Goal: Task Accomplishment & Management: Manage account settings

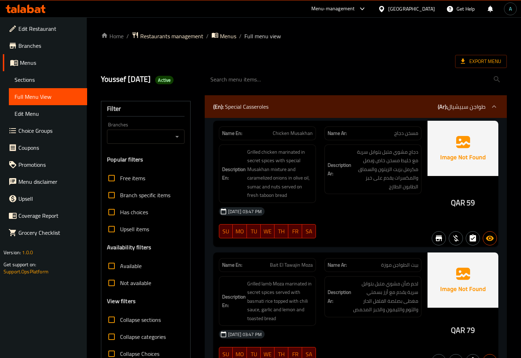
scroll to position [2374, 0]
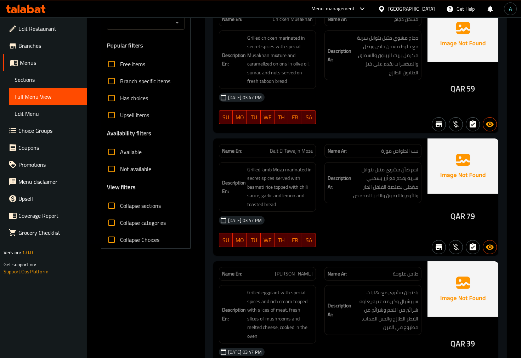
scroll to position [0, 0]
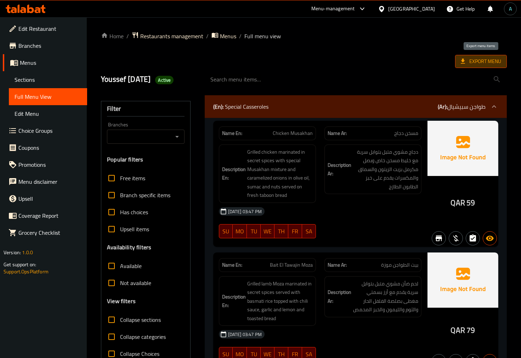
click at [487, 58] on span "Export Menu" at bounding box center [481, 61] width 40 height 9
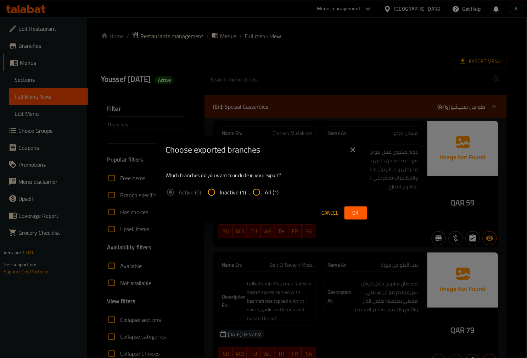
click at [251, 200] on input "All (1)" at bounding box center [256, 192] width 17 height 17
radio input "true"
click at [350, 211] on span "Ok" at bounding box center [355, 213] width 11 height 9
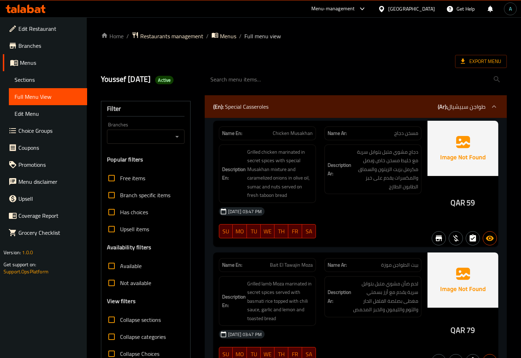
click at [39, 7] on icon at bounding box center [38, 10] width 6 height 6
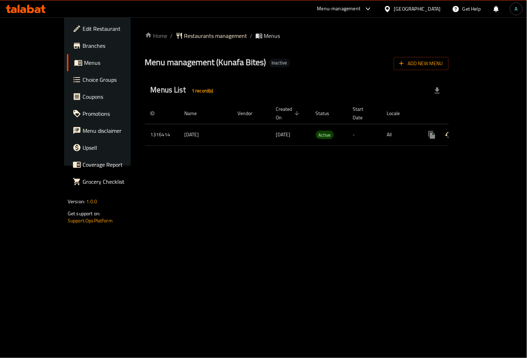
click at [486, 132] on icon "enhanced table" at bounding box center [482, 135] width 6 height 6
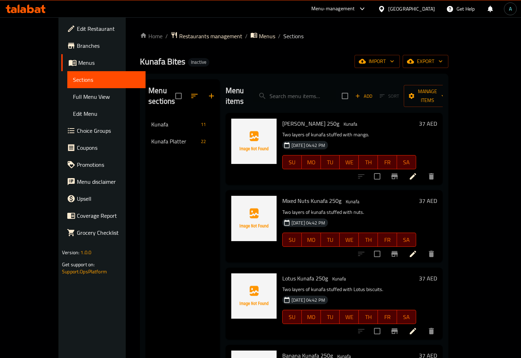
click at [73, 98] on span "Full Menu View" at bounding box center [106, 96] width 67 height 8
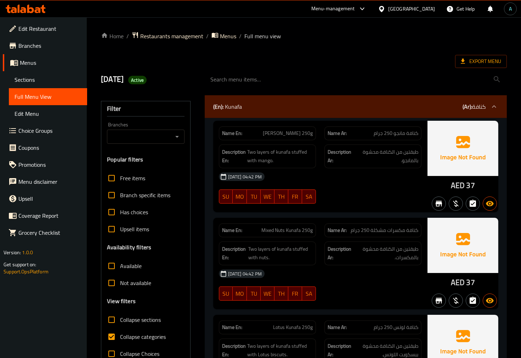
click at [148, 334] on span "Collapse categories" at bounding box center [143, 337] width 46 height 8
click at [120, 334] on input "Collapse categories" at bounding box center [111, 336] width 17 height 17
checkbox input "false"
drag, startPoint x: 449, startPoint y: 189, endPoint x: 462, endPoint y: 189, distance: 13.8
click at [462, 189] on div "AED 37" at bounding box center [462, 166] width 71 height 91
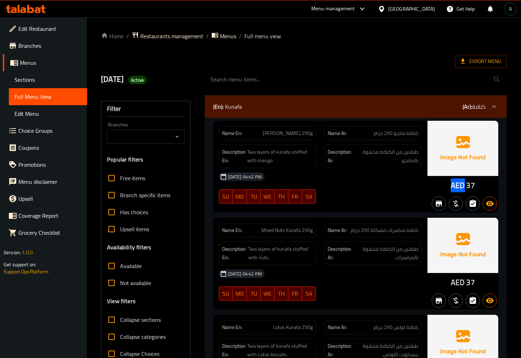
copy span "AED"
click at [146, 79] on span "Active" at bounding box center [137, 80] width 18 height 7
copy span "Active"
click at [266, 236] on div "Name En: Mixed Nuts Kunafa 250g" at bounding box center [267, 230] width 97 height 14
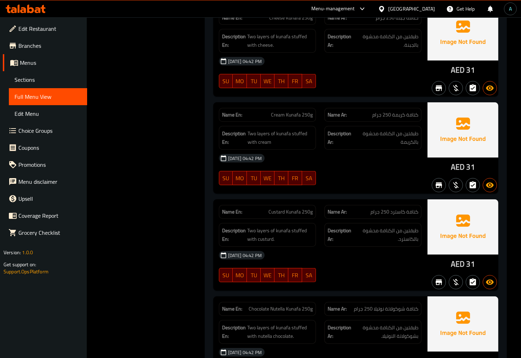
scroll to position [826, 0]
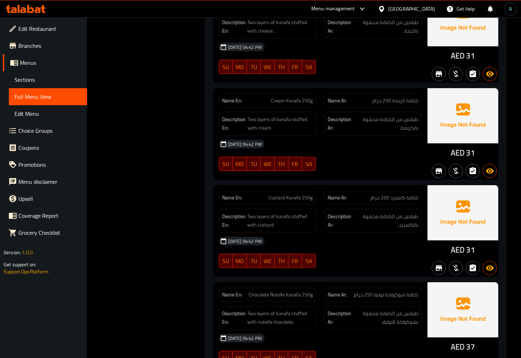
click at [318, 225] on div "Description En: Two layers of kunafa stuffed with custurd." at bounding box center [268, 221] width 106 height 32
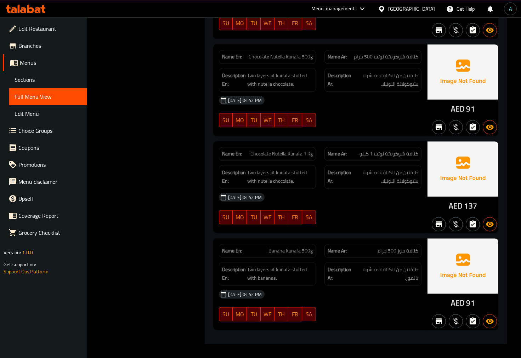
scroll to position [3065, 0]
click at [355, 193] on div "08-10-2025 04:42 PM" at bounding box center [320, 197] width 211 height 17
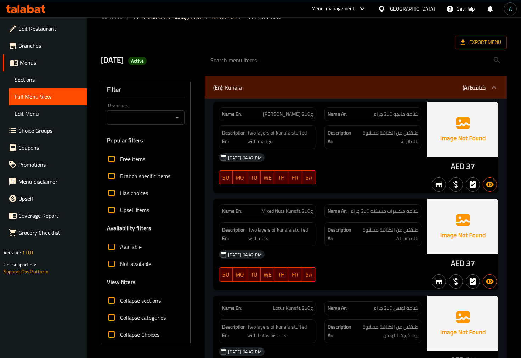
scroll to position [0, 0]
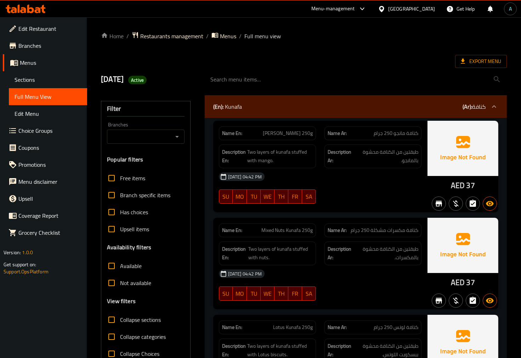
click at [416, 181] on div "08-10-2025 04:42 PM" at bounding box center [320, 176] width 211 height 17
click at [305, 70] on input "search" at bounding box center [356, 79] width 302 height 18
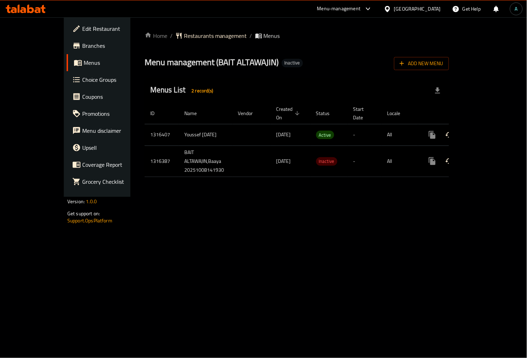
click at [491, 126] on link "enhanced table" at bounding box center [483, 134] width 17 height 17
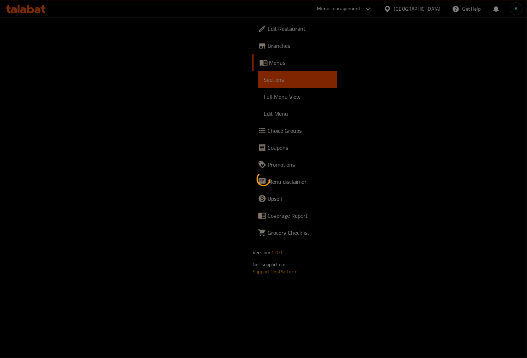
click at [61, 95] on div at bounding box center [263, 179] width 527 height 358
click at [22, 81] on div at bounding box center [263, 179] width 527 height 358
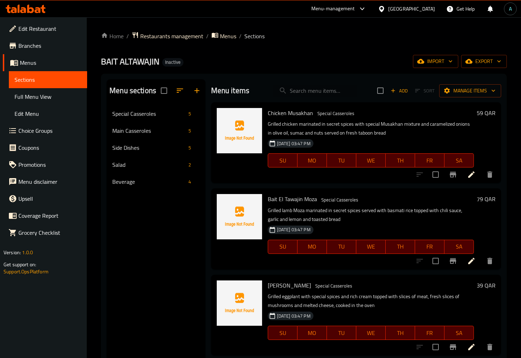
click at [305, 91] on input "search" at bounding box center [315, 91] width 84 height 12
paste input "Cucumber Yoghurt"
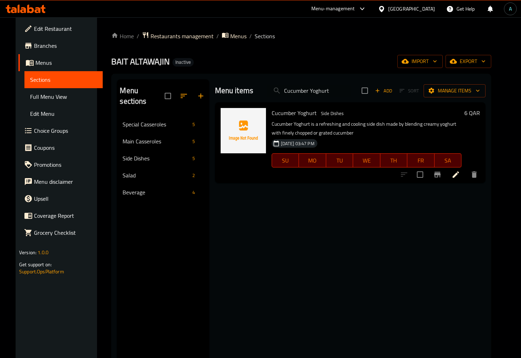
type input "Cucumber Yoghurt"
click at [459, 174] on icon at bounding box center [456, 174] width 6 height 6
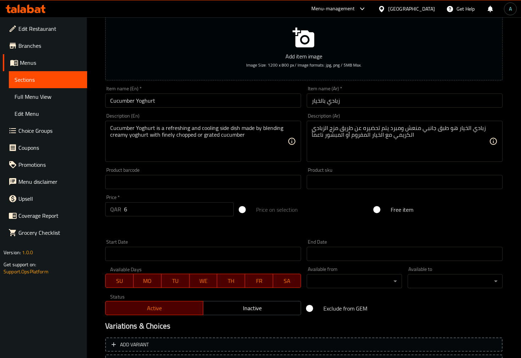
scroll to position [141, 0]
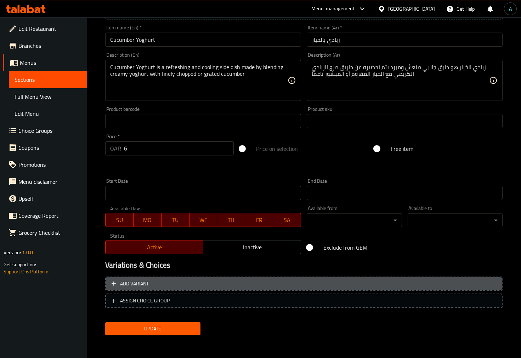
click at [188, 286] on span "Add variant" at bounding box center [304, 283] width 385 height 9
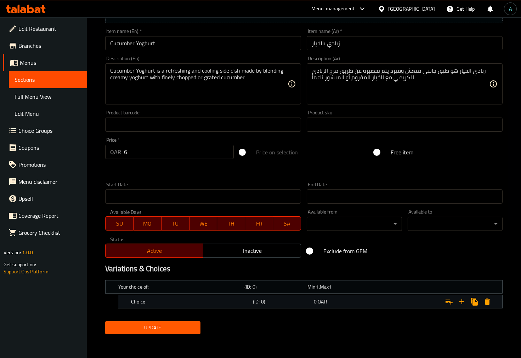
click at [250, 295] on div "Choice (ID: 0) 0 QAR" at bounding box center [312, 302] width 365 height 16
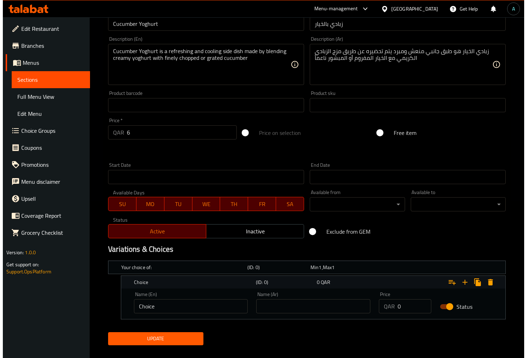
scroll to position [168, 0]
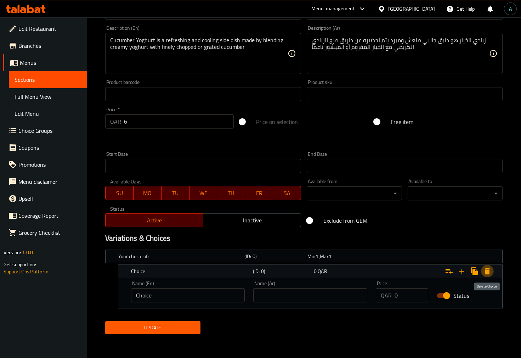
click at [490, 270] on icon "Expand" at bounding box center [487, 271] width 8 height 8
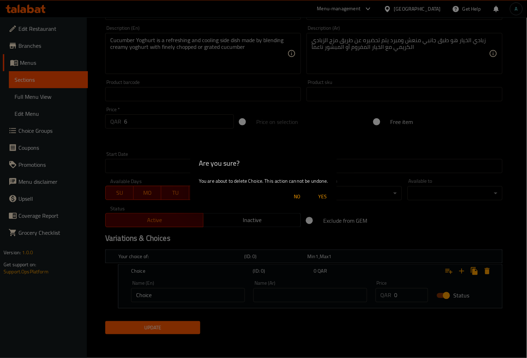
click at [322, 200] on span "Yes" at bounding box center [322, 196] width 17 height 9
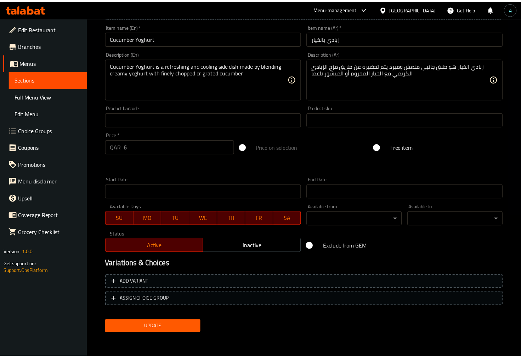
scroll to position [141, 0]
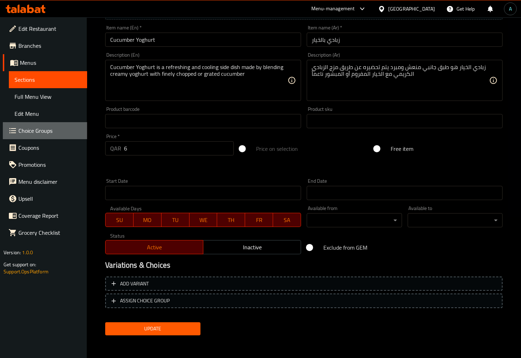
click at [49, 126] on span "Choice Groups" at bounding box center [49, 130] width 63 height 8
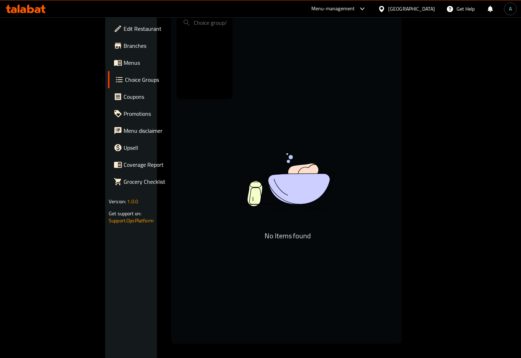
click at [338, 134] on div "No Items found" at bounding box center [287, 218] width 177 height 169
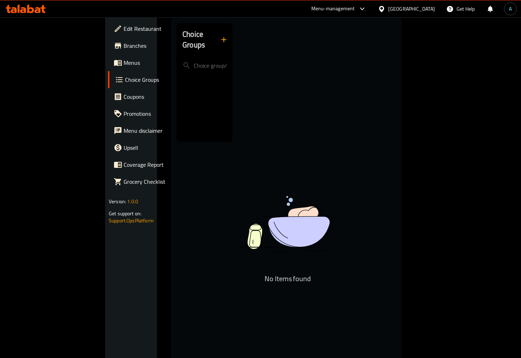
scroll to position [0, 0]
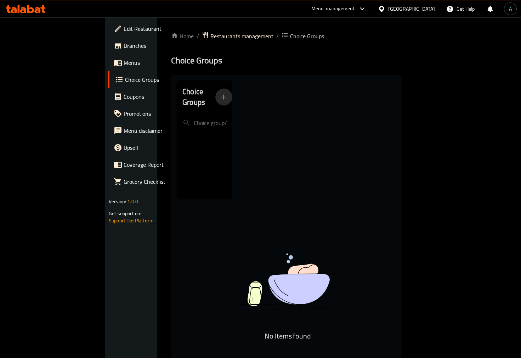
click at [220, 93] on icon "button" at bounding box center [224, 97] width 8 height 8
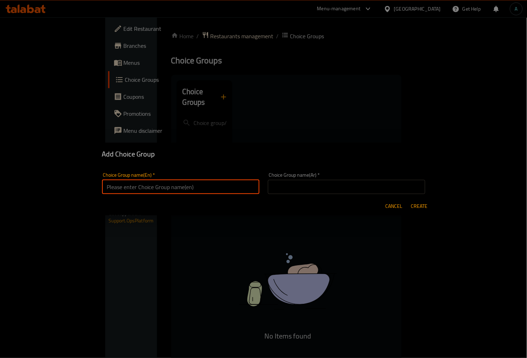
click at [165, 190] on input "text" at bounding box center [180, 187] width 157 height 14
type input "your choice of :"
drag, startPoint x: 291, startPoint y: 188, endPoint x: 289, endPoint y: 206, distance: 18.5
click at [291, 188] on input "text" at bounding box center [346, 187] width 157 height 14
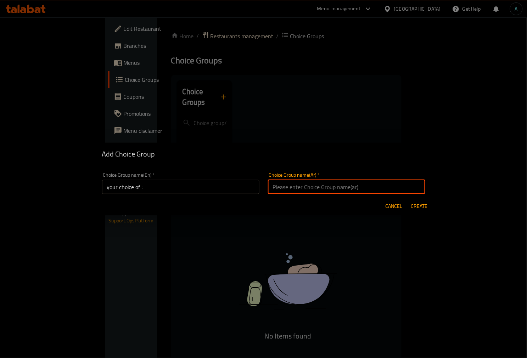
type input "إختيارك من:"
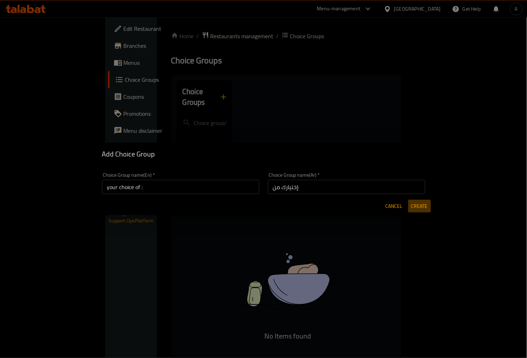
click at [415, 204] on span "Create" at bounding box center [419, 206] width 17 height 9
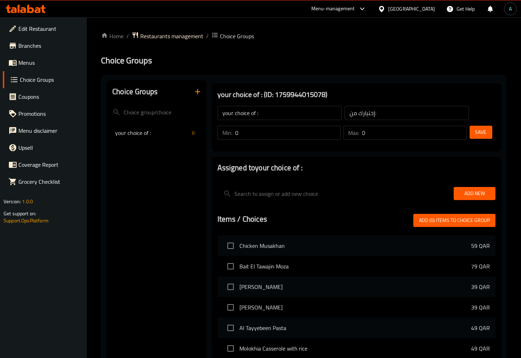
click at [336, 131] on input "0" at bounding box center [288, 133] width 106 height 14
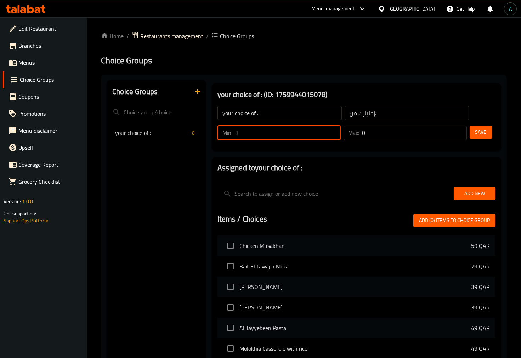
type input "1"
click at [334, 130] on input "1" at bounding box center [288, 133] width 106 height 14
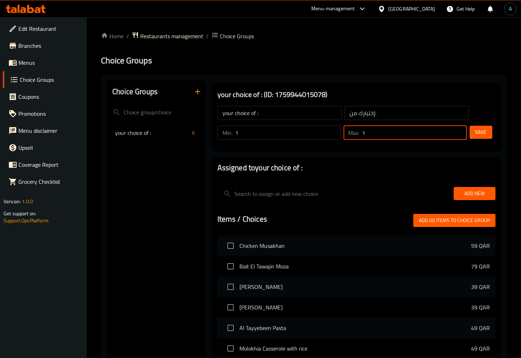
type input "1"
click at [457, 131] on input "1" at bounding box center [414, 133] width 104 height 14
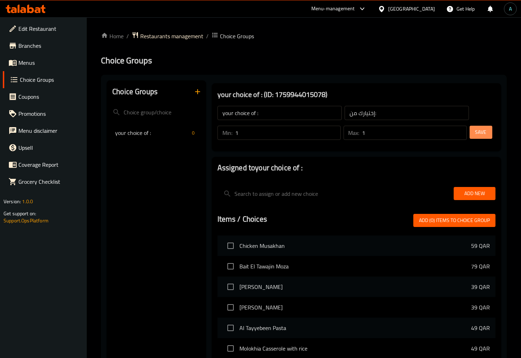
click at [475, 131] on button "Save" at bounding box center [481, 132] width 23 height 13
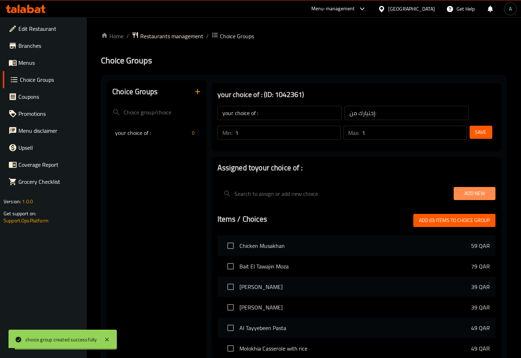
click at [487, 193] on span "Add New" at bounding box center [474, 193] width 30 height 9
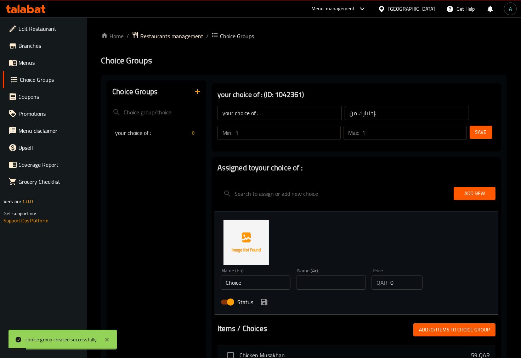
click at [274, 289] on div "Name (En) Choice Name (En)" at bounding box center [255, 278] width 75 height 27
drag, startPoint x: 278, startPoint y: 286, endPoint x: 135, endPoint y: 286, distance: 143.1
click at [135, 286] on div "Choice Groups your choice of : 0 your choice of : (ID: 1042361) your choice of …" at bounding box center [305, 347] width 397 height 535
click at [251, 282] on input "Choice" at bounding box center [256, 283] width 70 height 14
paste input "finely chopped"
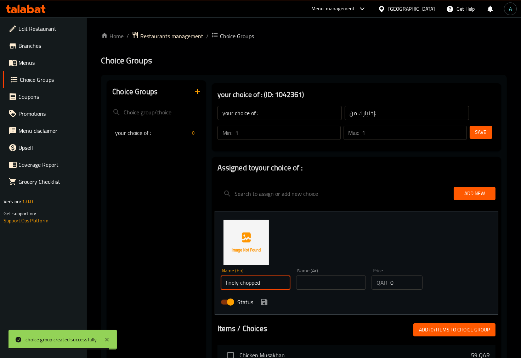
type input "finely chopped"
click at [318, 282] on input "text" at bounding box center [331, 283] width 70 height 14
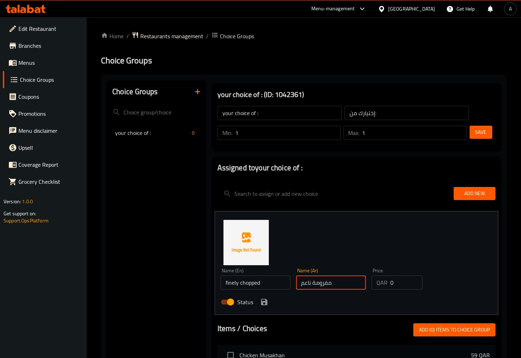
type input "مفرومة ناعم"
click at [267, 300] on icon "save" at bounding box center [264, 302] width 6 height 6
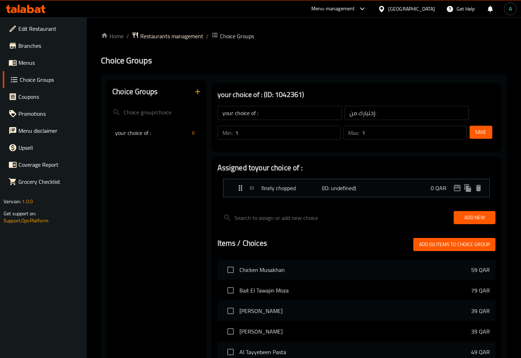
click at [473, 214] on span "Add New" at bounding box center [474, 217] width 30 height 9
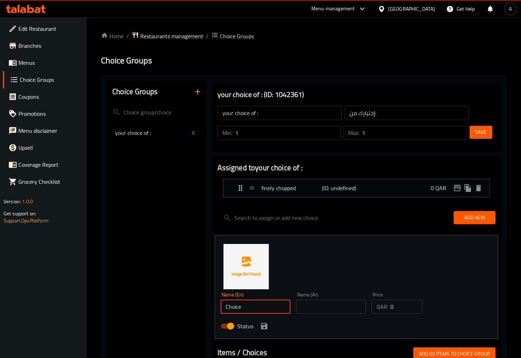
drag, startPoint x: 258, startPoint y: 304, endPoint x: 177, endPoint y: 305, distance: 80.7
click at [158, 307] on div "Choice Groups your choice of : 0 your choice of : (ID: 1042361) your choice of …" at bounding box center [305, 359] width 397 height 559
paste input "grated"
type input "grated"
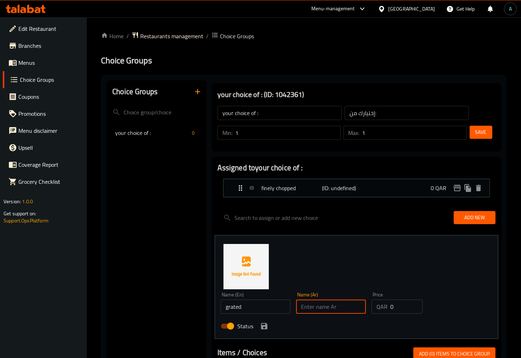
click at [314, 312] on input "text" at bounding box center [331, 307] width 70 height 14
type input "مبشور"
click at [263, 327] on icon "save" at bounding box center [264, 326] width 8 height 8
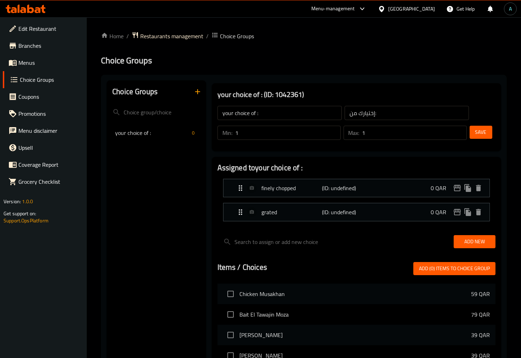
click at [479, 141] on div "Save" at bounding box center [479, 132] width 23 height 17
click at [484, 129] on span "Save" at bounding box center [480, 132] width 11 height 9
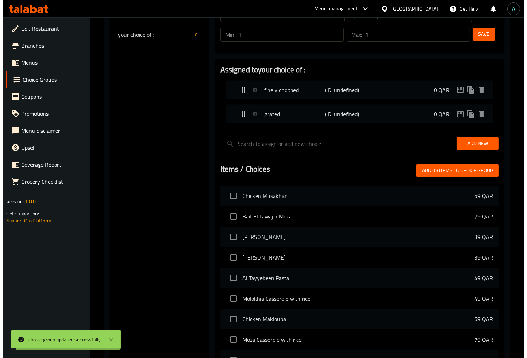
scroll to position [215, 0]
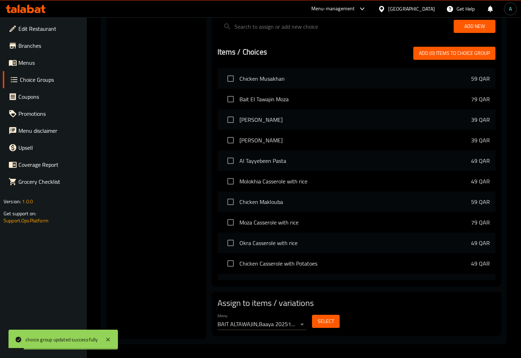
click at [329, 320] on span "Select" at bounding box center [326, 321] width 16 height 9
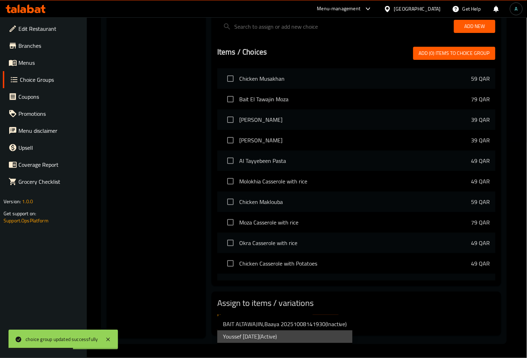
click at [285, 333] on li "Youssef [DATE] ( Active )" at bounding box center [284, 336] width 135 height 13
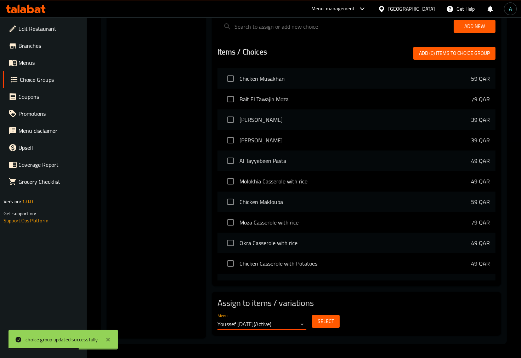
click at [323, 323] on span "Select" at bounding box center [326, 321] width 16 height 9
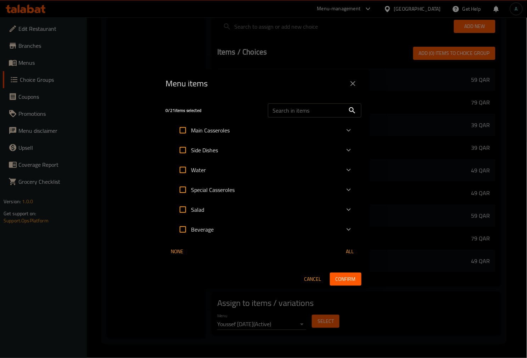
click at [264, 85] on div "Menu items" at bounding box center [263, 83] width 195 height 17
click at [347, 208] on icon "Expand" at bounding box center [348, 209] width 8 height 8
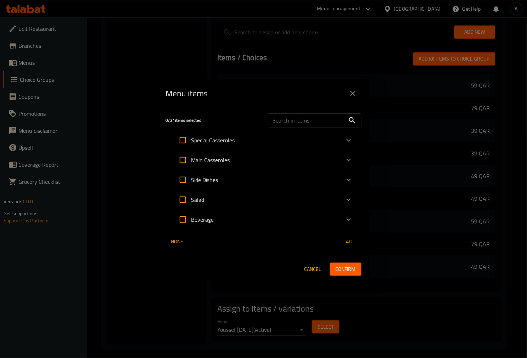
click at [199, 187] on div "Side Dishes" at bounding box center [196, 179] width 44 height 17
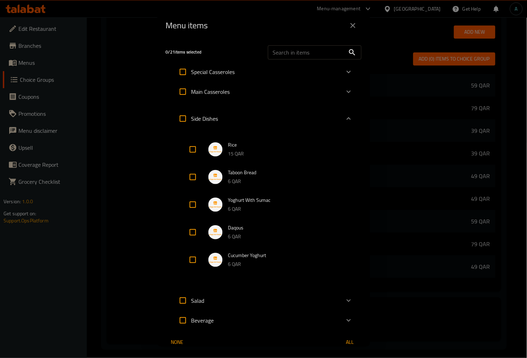
click at [191, 260] on input "Expand" at bounding box center [192, 259] width 17 height 17
checkbox input "true"
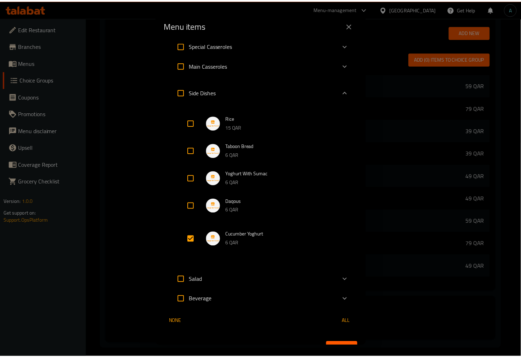
scroll to position [38, 0]
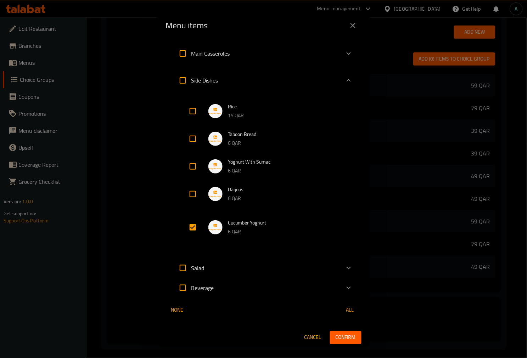
click at [332, 331] on button "Confirm" at bounding box center [346, 337] width 32 height 13
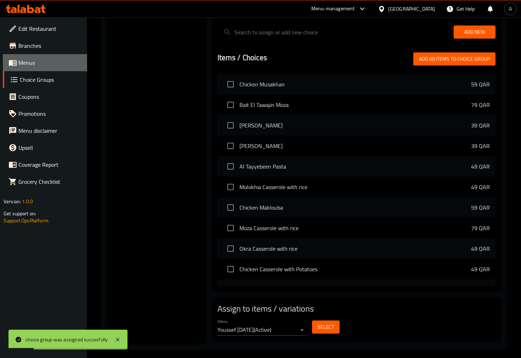
click at [36, 56] on link "Menus" at bounding box center [45, 62] width 84 height 17
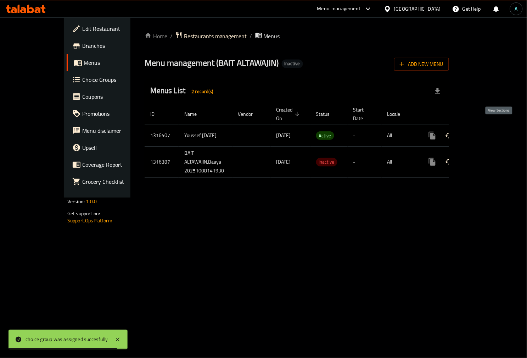
click at [487, 132] on icon "enhanced table" at bounding box center [483, 135] width 8 height 8
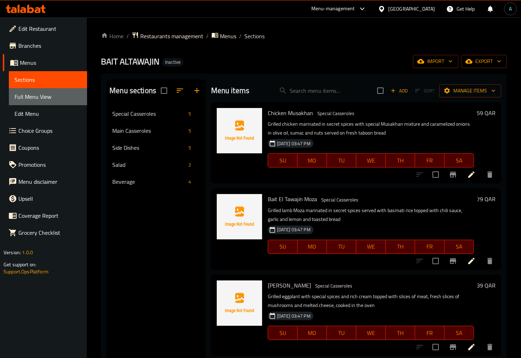
click at [17, 95] on span "Full Menu View" at bounding box center [48, 96] width 67 height 8
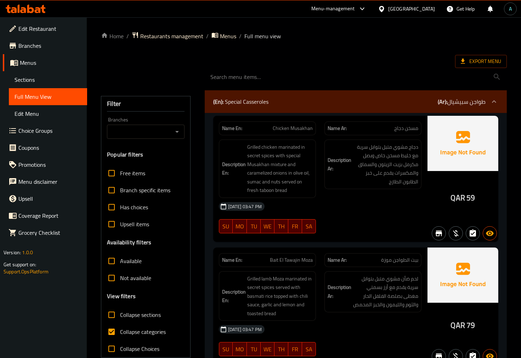
click at [114, 330] on input "Collapse categories" at bounding box center [111, 331] width 17 height 17
checkbox input "false"
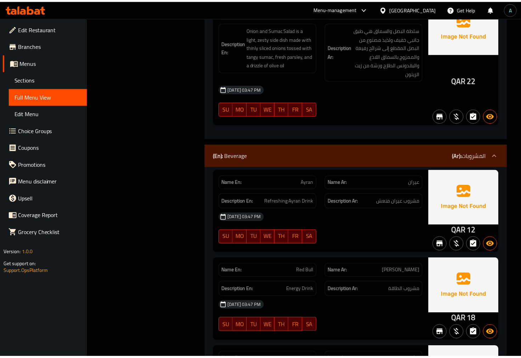
scroll to position [2482, 0]
